Goal: Find specific page/section: Find specific page/section

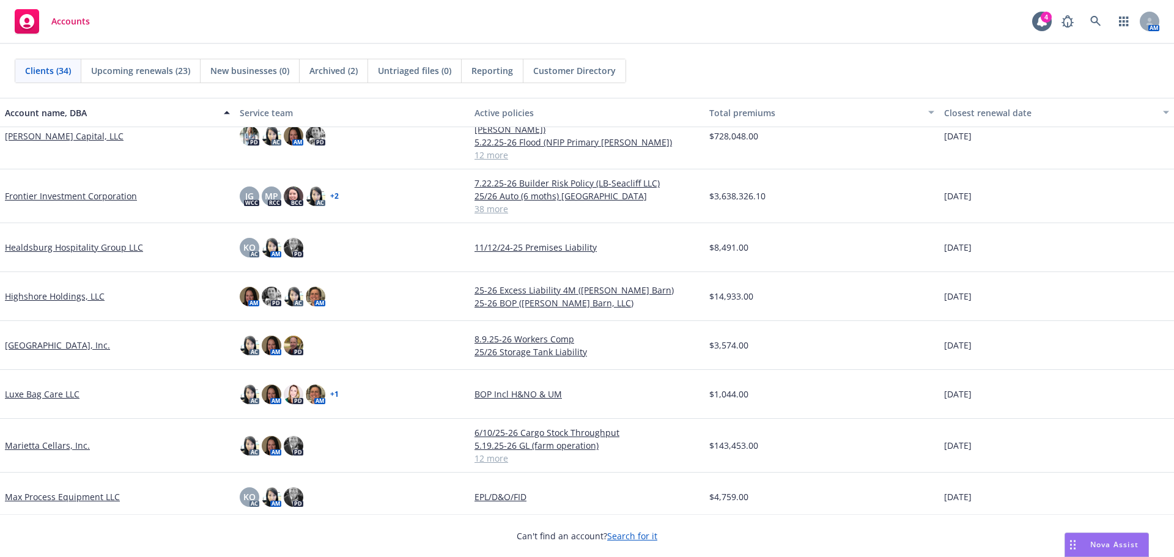
scroll to position [795, 0]
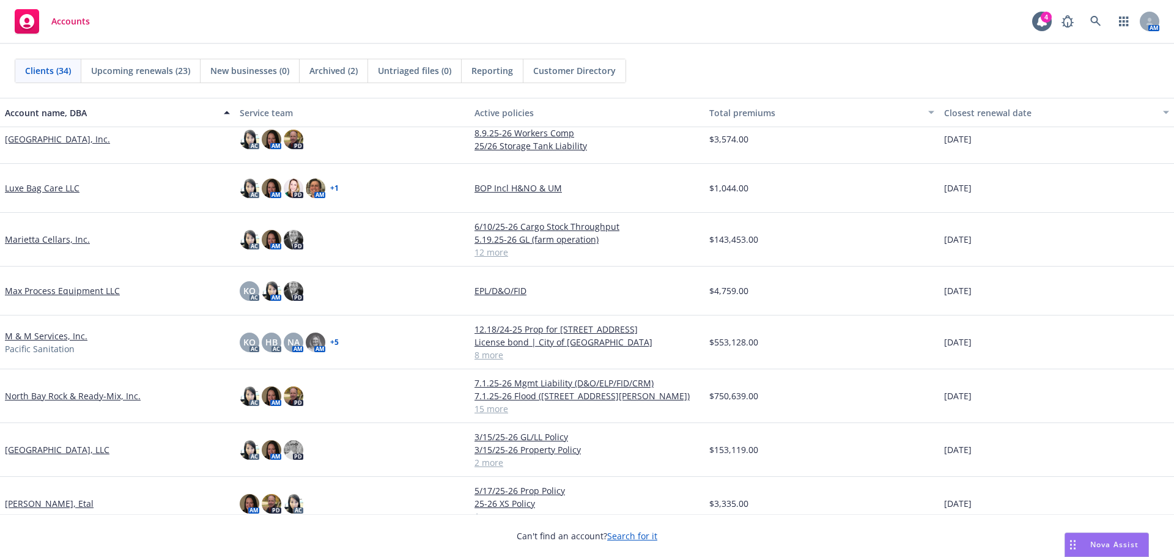
click at [59, 334] on link "M & M Services, Inc." at bounding box center [46, 336] width 83 height 13
